Goal: Task Accomplishment & Management: Use online tool/utility

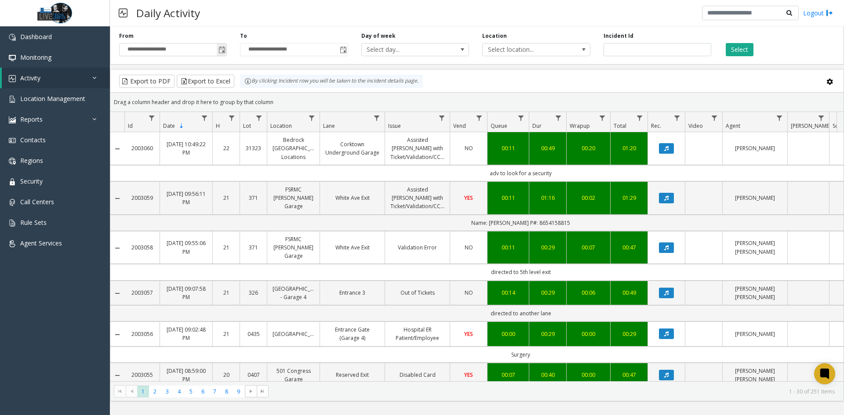
click at [224, 51] on span "Toggle popup" at bounding box center [221, 50] width 7 height 7
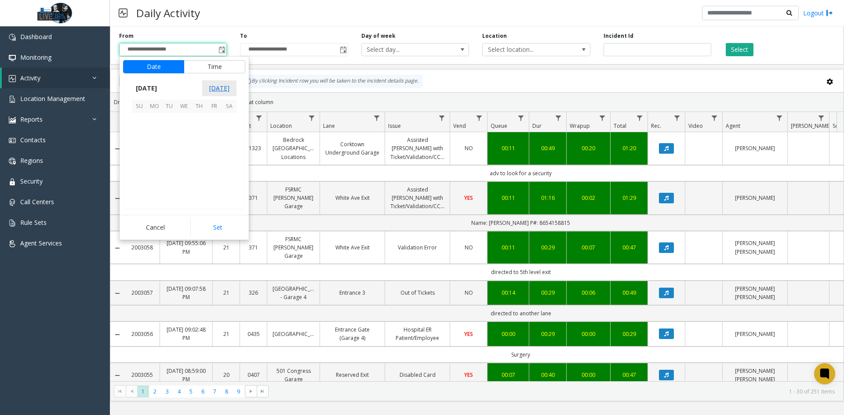
scroll to position [157677, 0]
click at [175, 164] on span "19" at bounding box center [169, 165] width 15 height 15
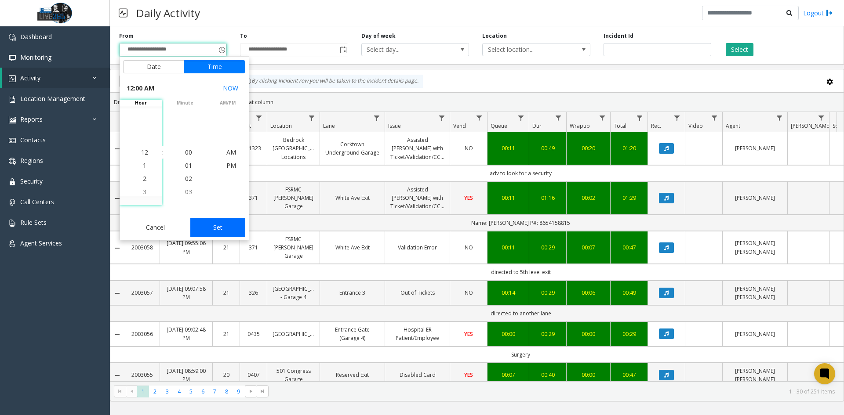
click at [221, 233] on button "Set" at bounding box center [217, 227] width 55 height 19
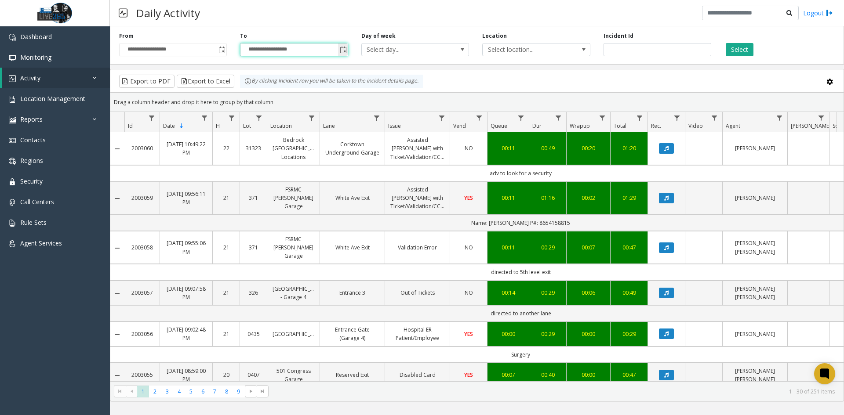
click at [336, 49] on input "**********" at bounding box center [293, 50] width 107 height 12
click at [340, 49] on span "Toggle popup" at bounding box center [343, 50] width 7 height 7
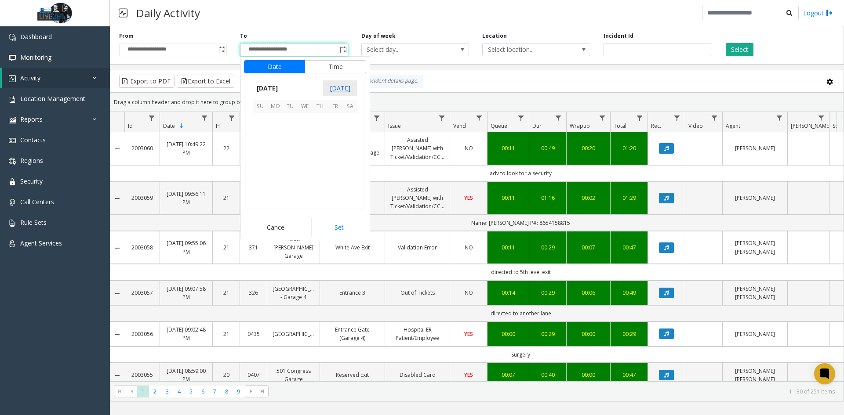
scroll to position [13, 0]
click at [294, 165] on span "19" at bounding box center [290, 165] width 15 height 15
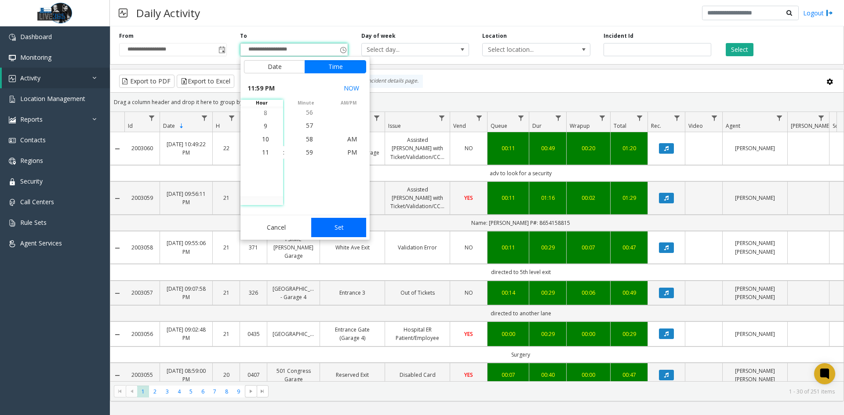
click at [339, 226] on button "Set" at bounding box center [338, 227] width 55 height 19
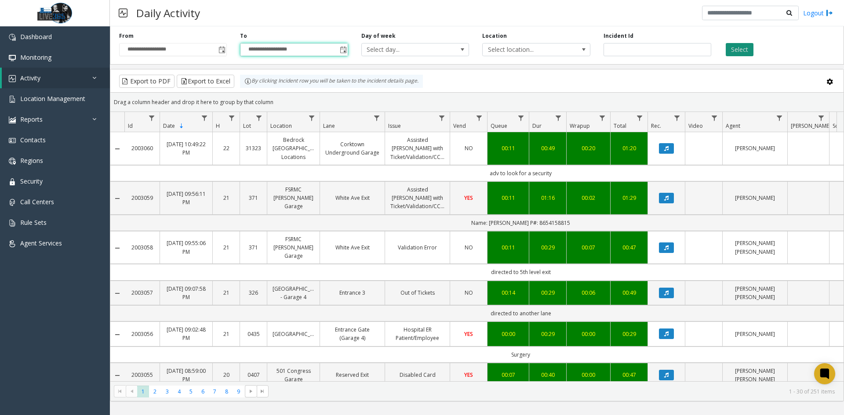
click at [732, 46] on button "Select" at bounding box center [740, 49] width 28 height 13
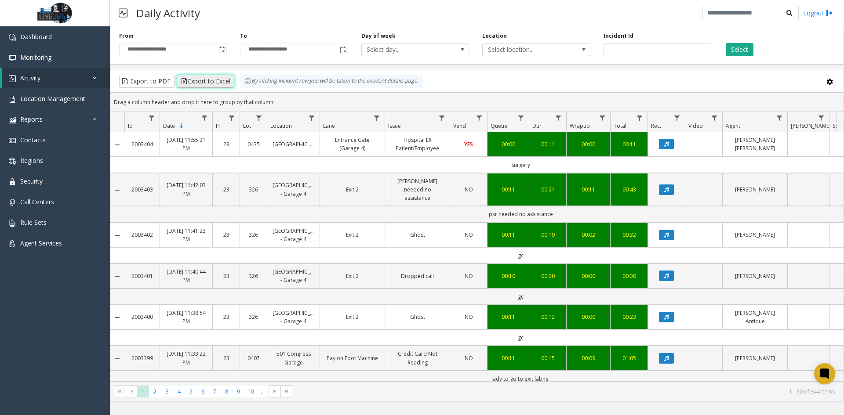
click at [212, 81] on button "Export to Excel" at bounding box center [206, 81] width 58 height 13
